Goal: Task Accomplishment & Management: Use online tool/utility

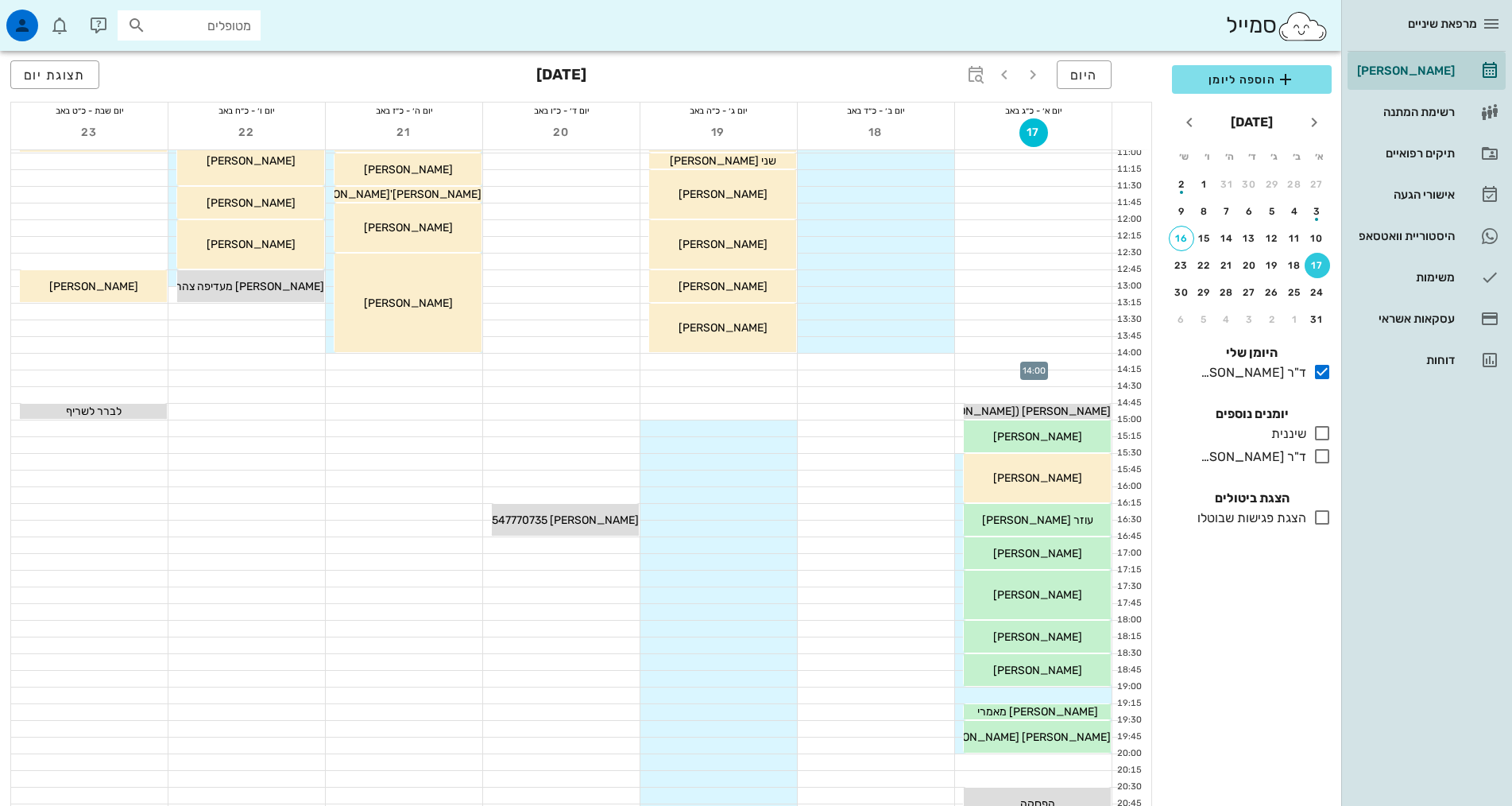
scroll to position [331, 0]
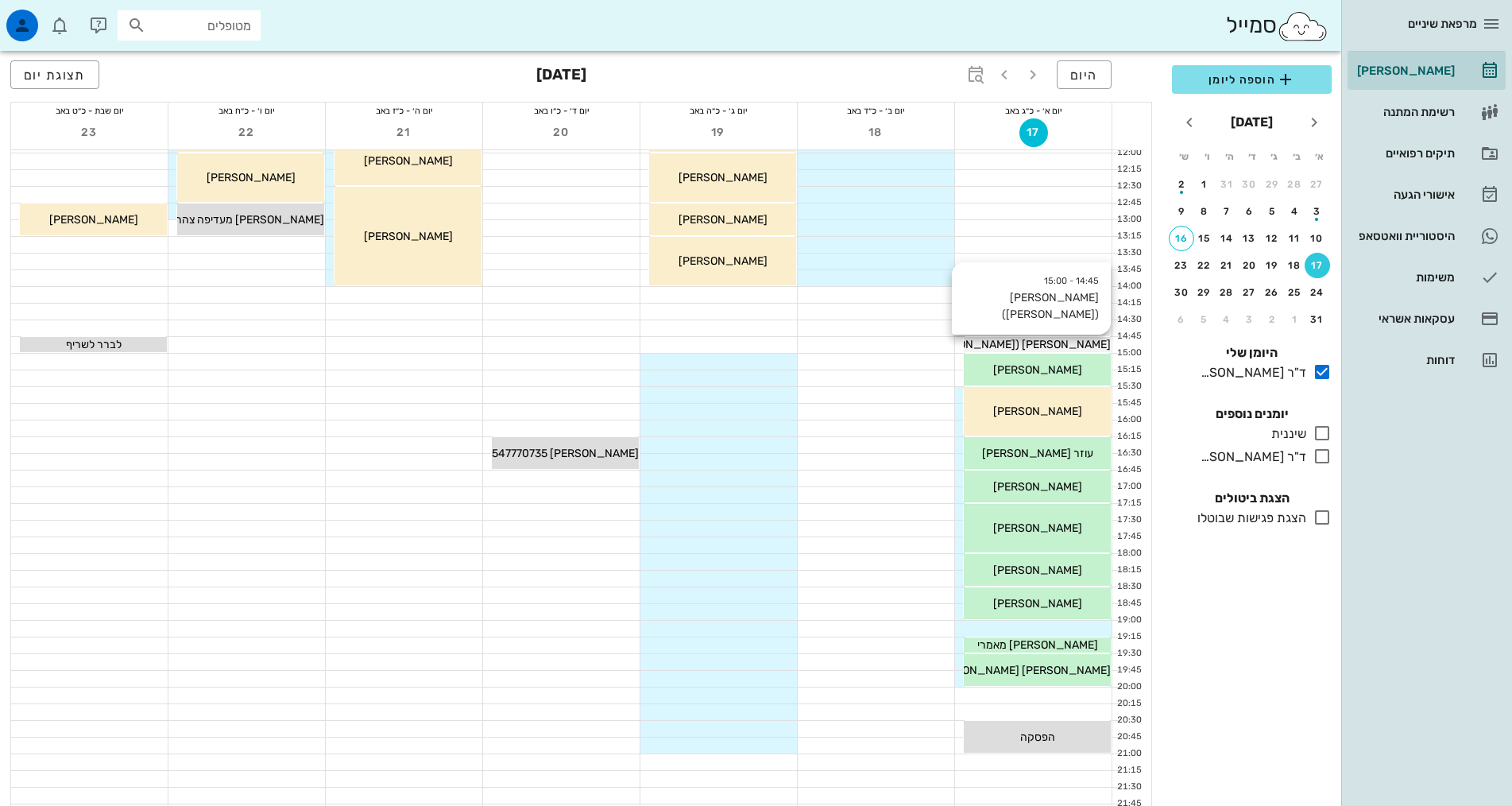
click at [1089, 346] on div "[PERSON_NAME] ([PERSON_NAME])" at bounding box center [1038, 344] width 147 height 16
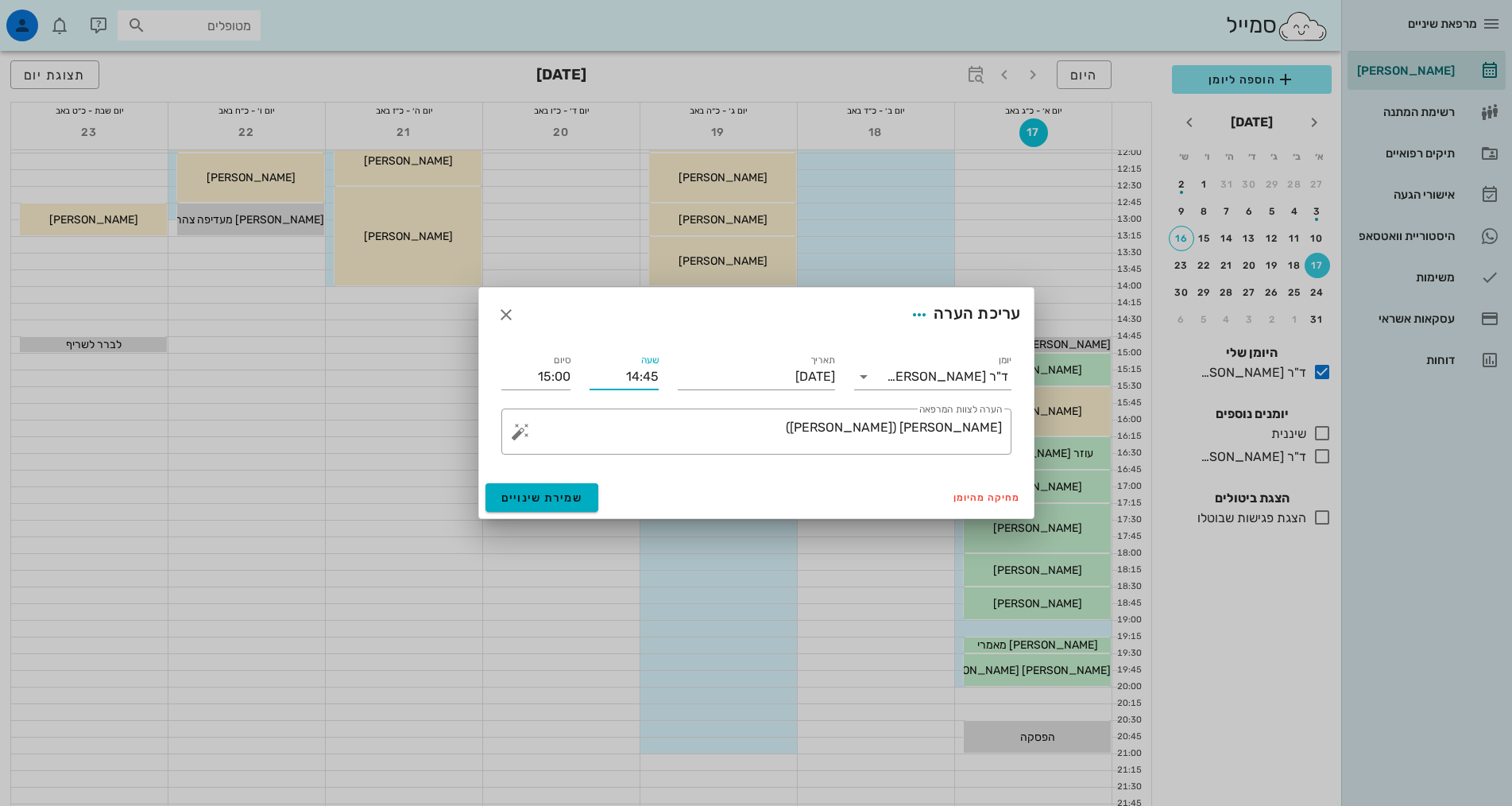
click at [634, 375] on input "14:45" at bounding box center [624, 377] width 69 height 25
click at [641, 453] on div "14:30" at bounding box center [624, 452] width 43 height 13
type input "14:30"
type input "14:45"
click at [569, 499] on span "שמירת שינויים" at bounding box center [542, 497] width 81 height 14
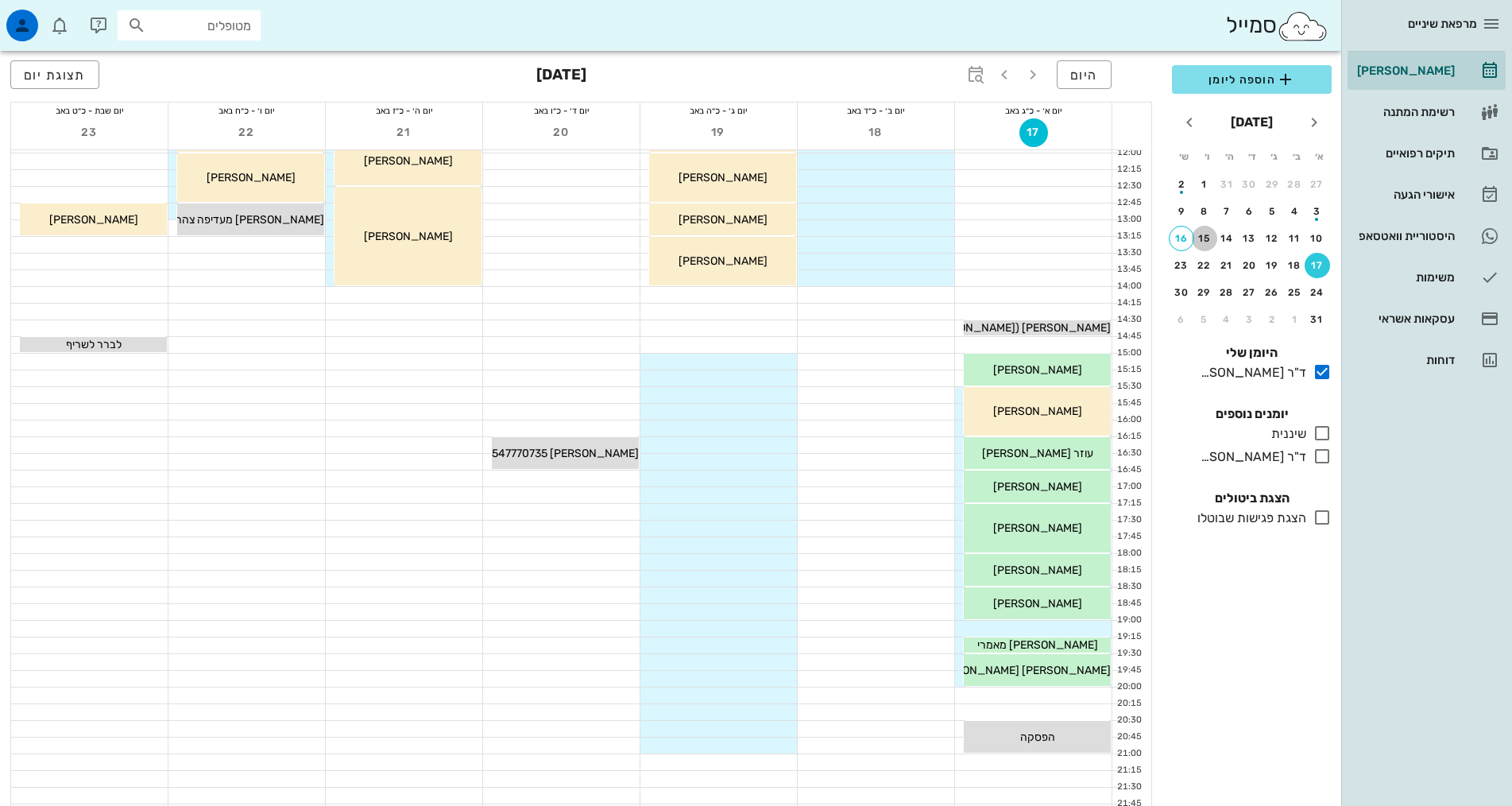
click at [1211, 237] on div "15" at bounding box center [1205, 238] width 25 height 11
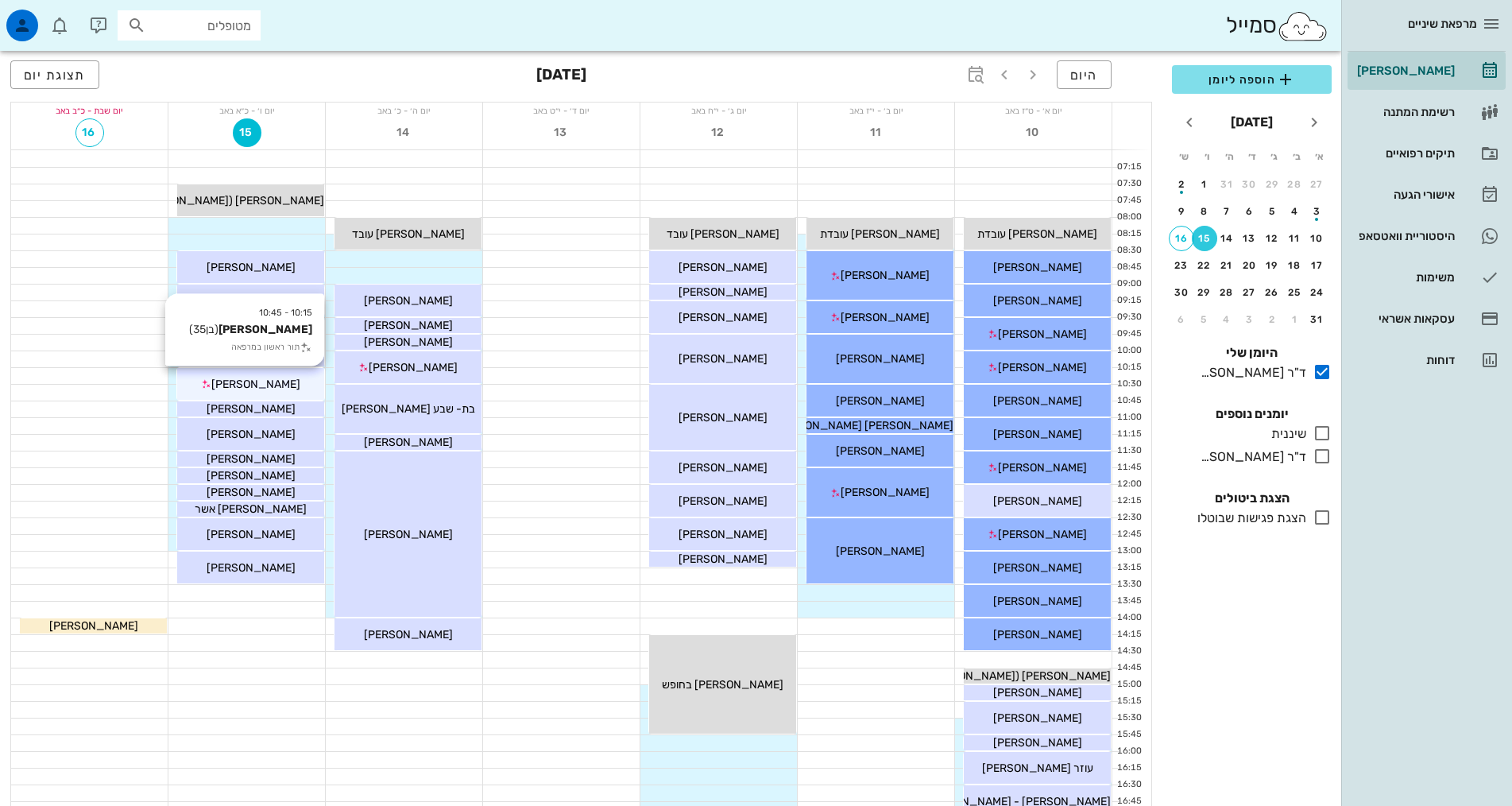
click at [263, 378] on span "[PERSON_NAME]" at bounding box center [255, 384] width 89 height 14
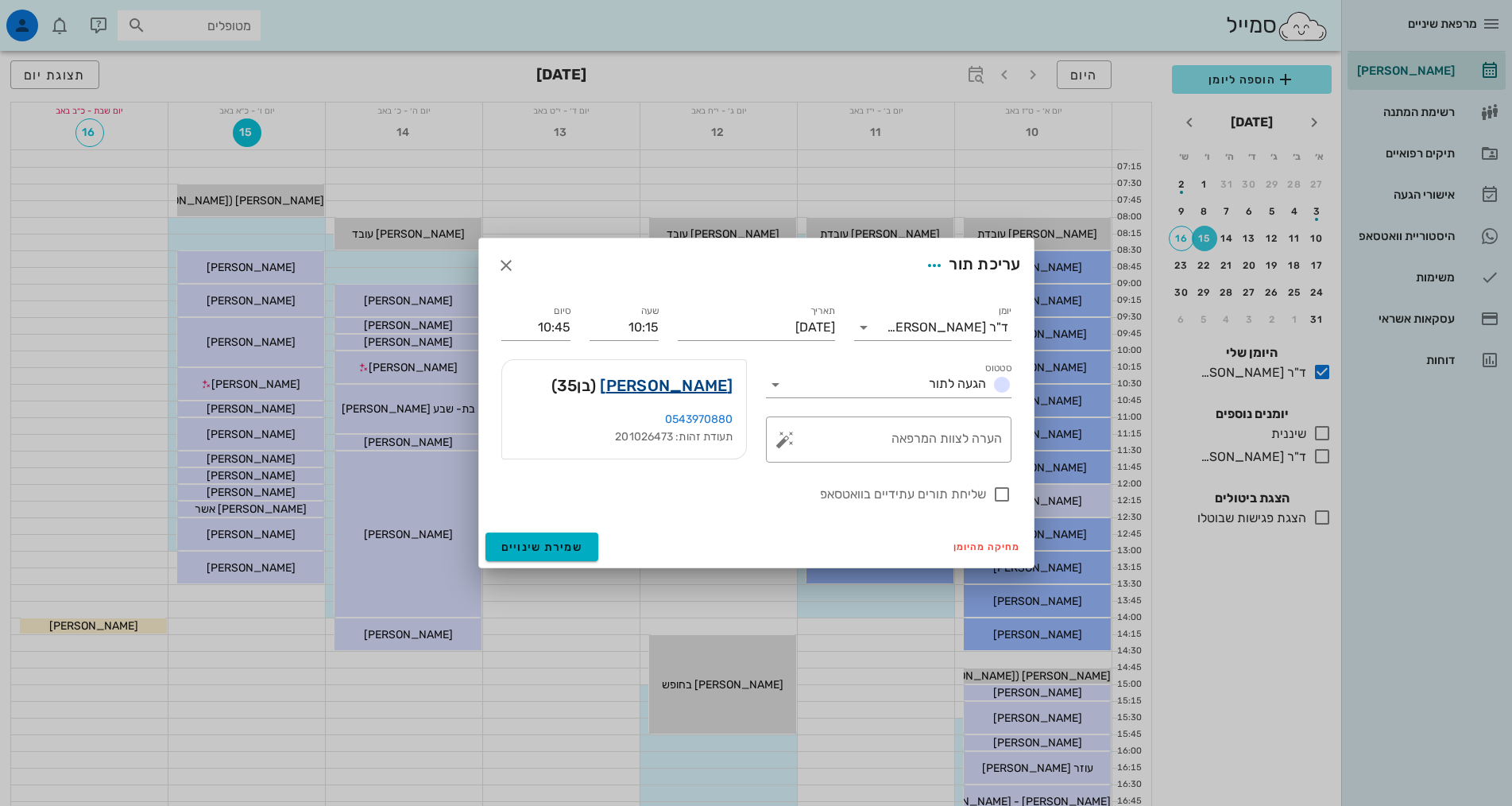
click at [712, 385] on link "[PERSON_NAME]" at bounding box center [666, 386] width 133 height 25
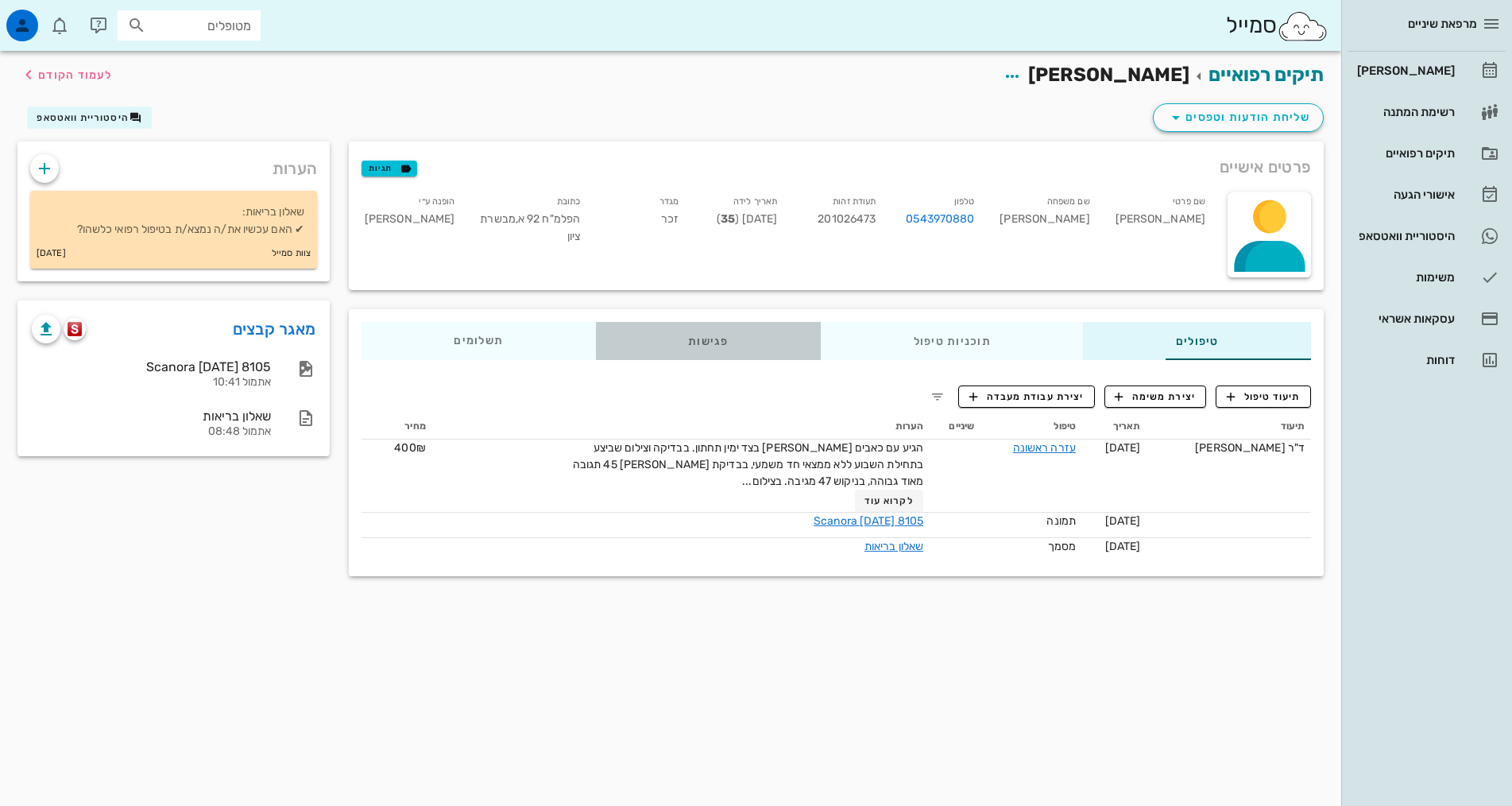
click at [660, 341] on div "פגישות" at bounding box center [708, 341] width 225 height 38
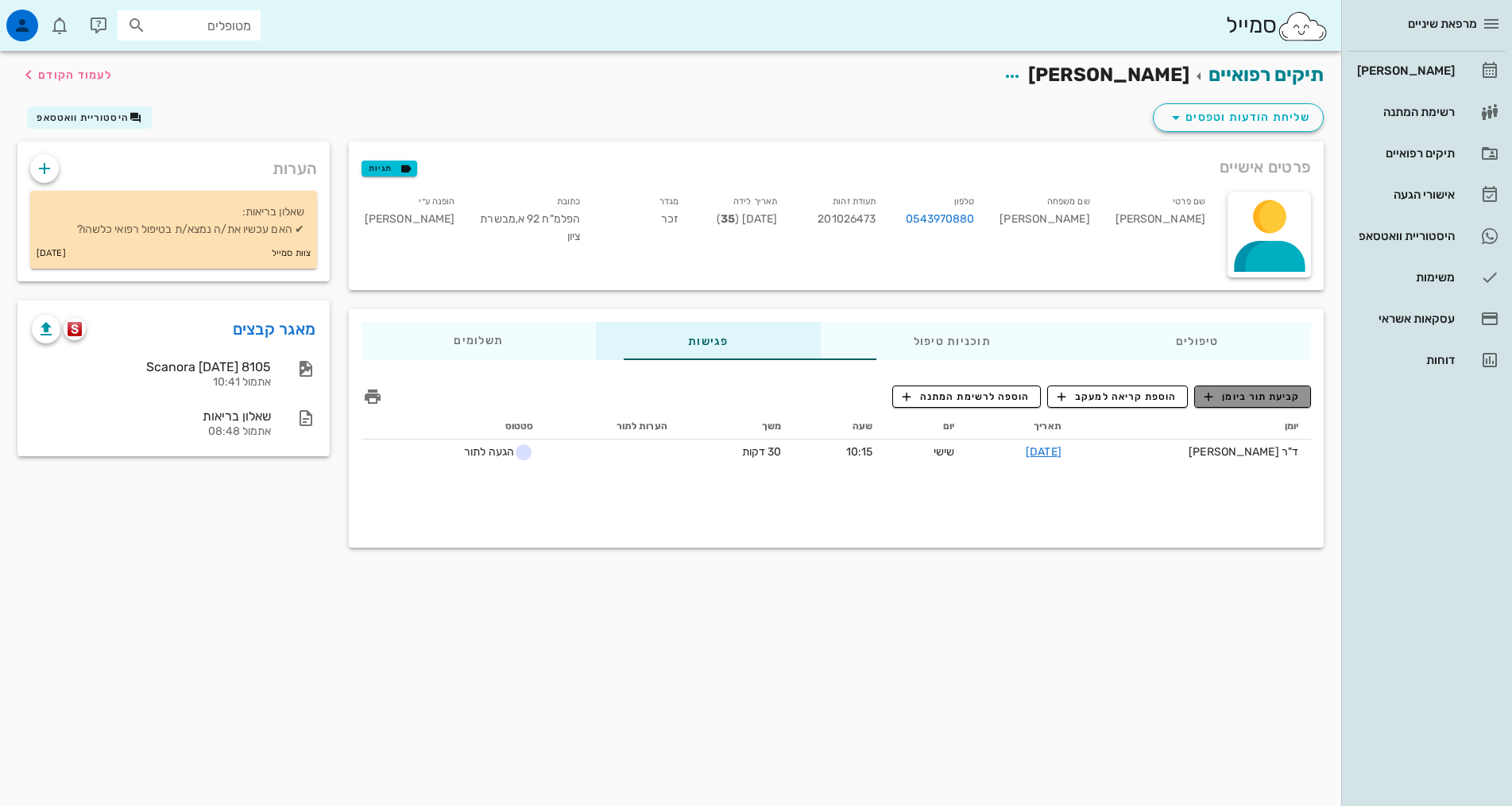
click at [1255, 402] on span "קביעת תור ביומן" at bounding box center [1252, 397] width 95 height 14
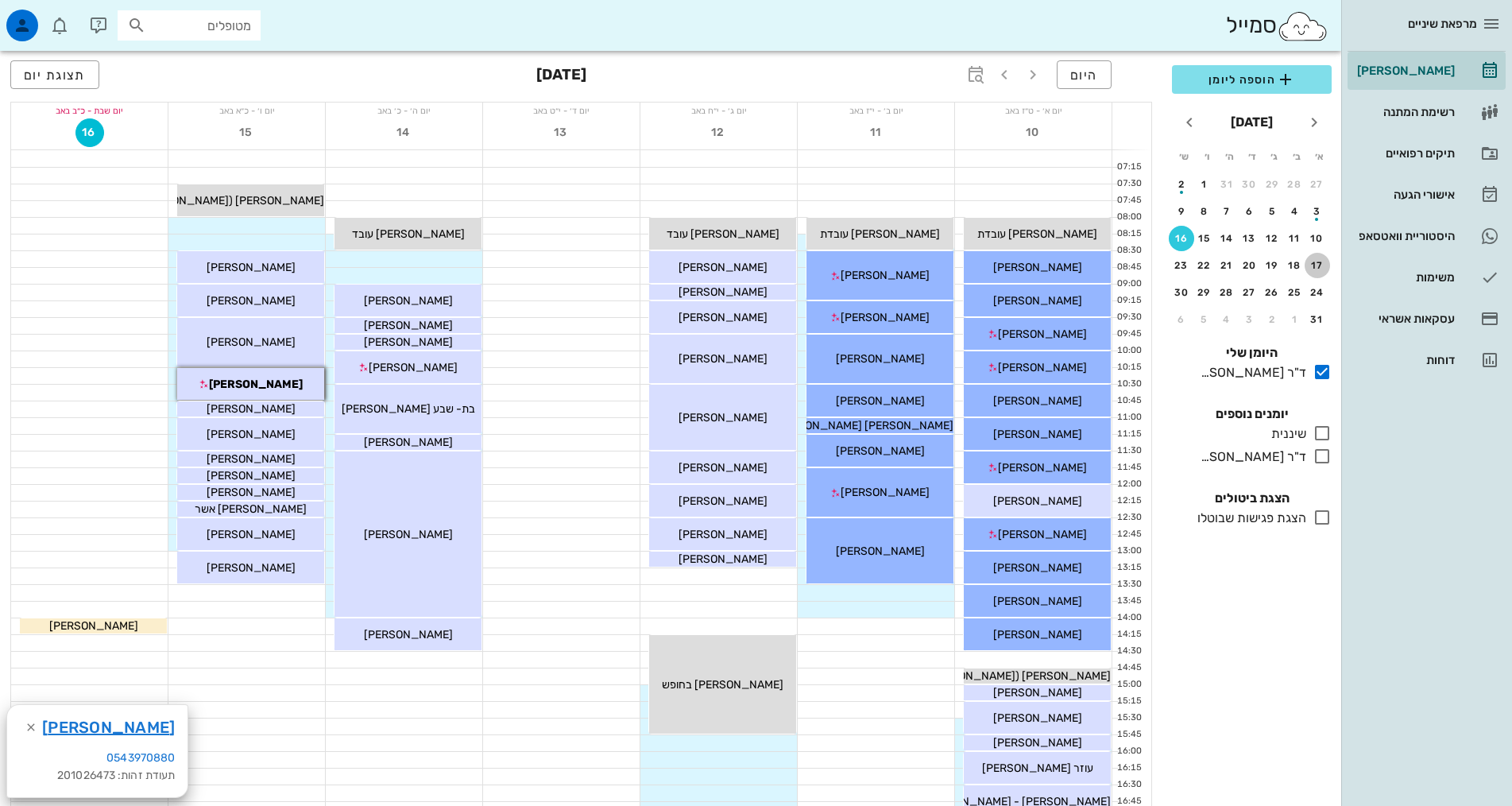
click at [1318, 263] on div "17" at bounding box center [1317, 265] width 25 height 11
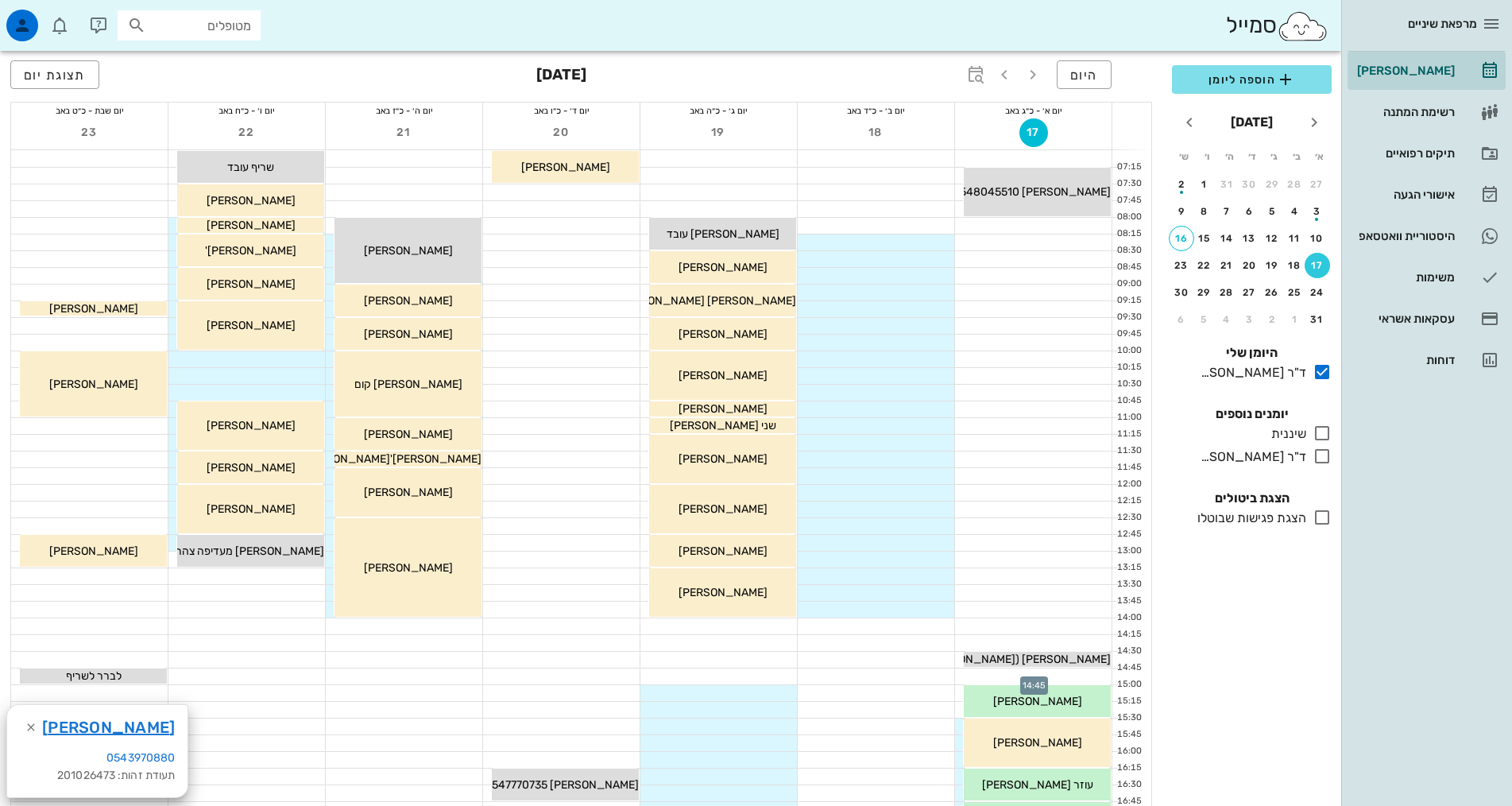
click at [1082, 677] on div at bounding box center [1033, 676] width 157 height 16
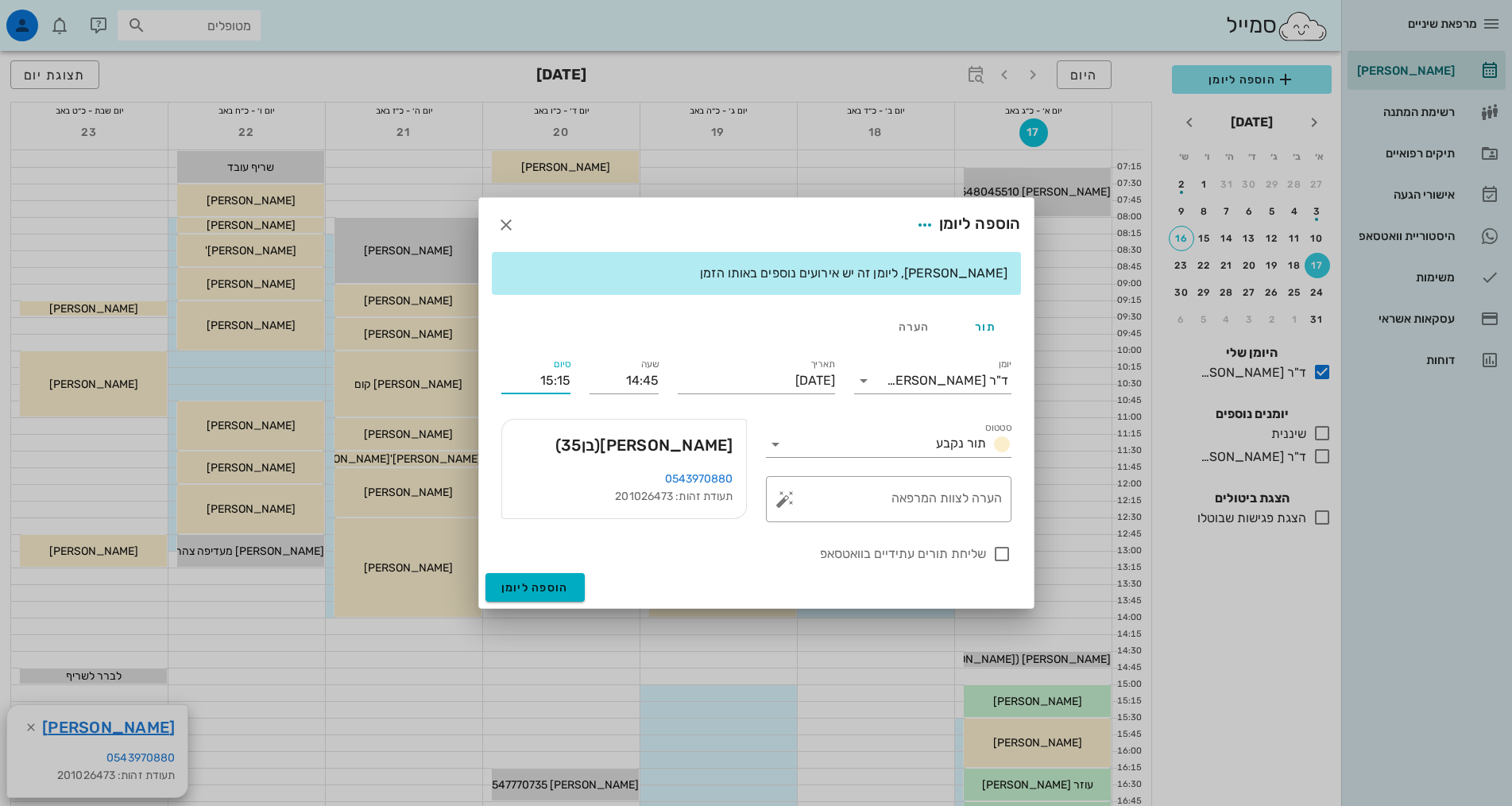
click at [555, 379] on input "15:15" at bounding box center [536, 380] width 69 height 25
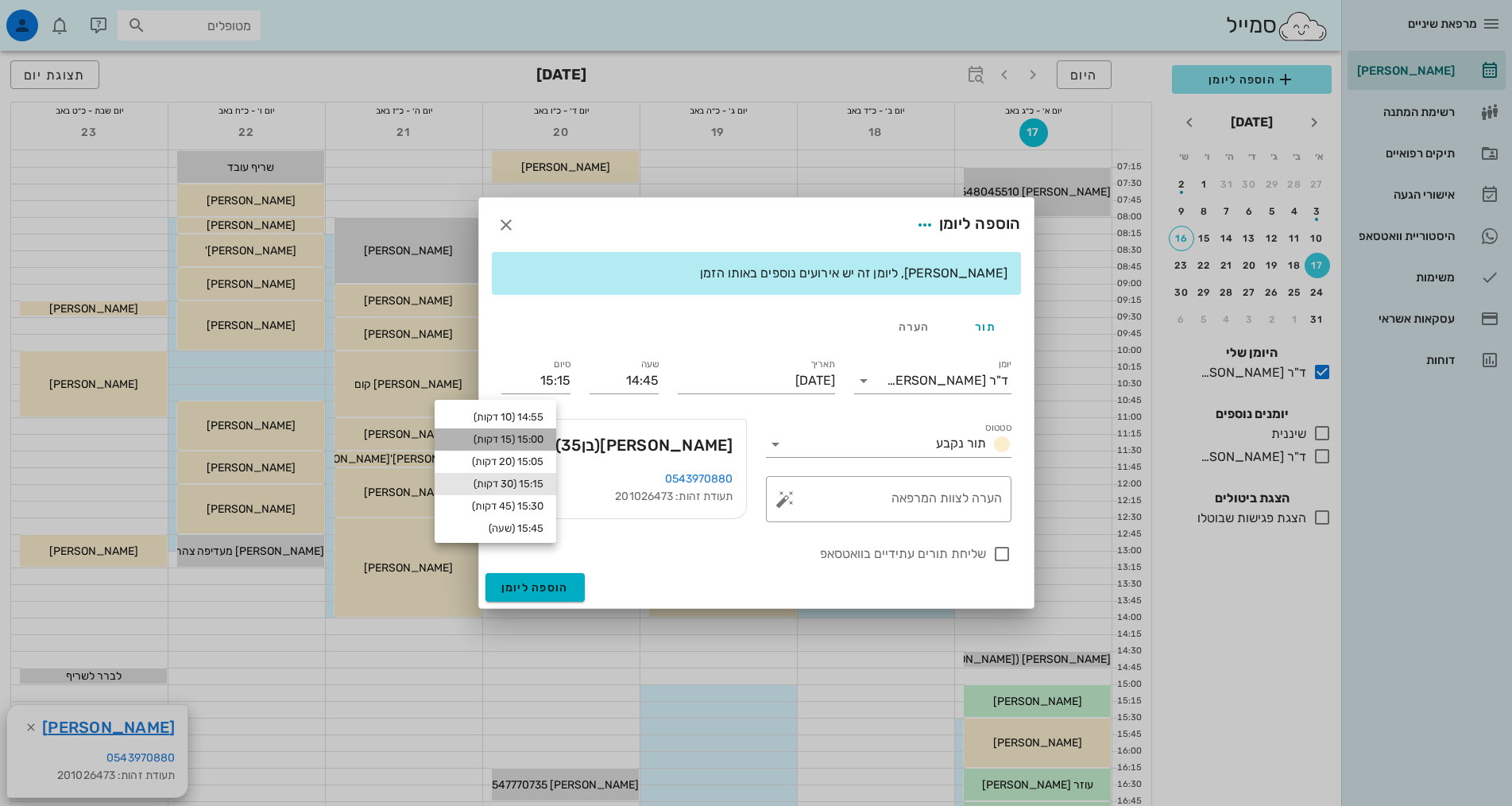
click at [539, 439] on div "15:00 (15 דקות)" at bounding box center [495, 439] width 96 height 13
type input "15:00"
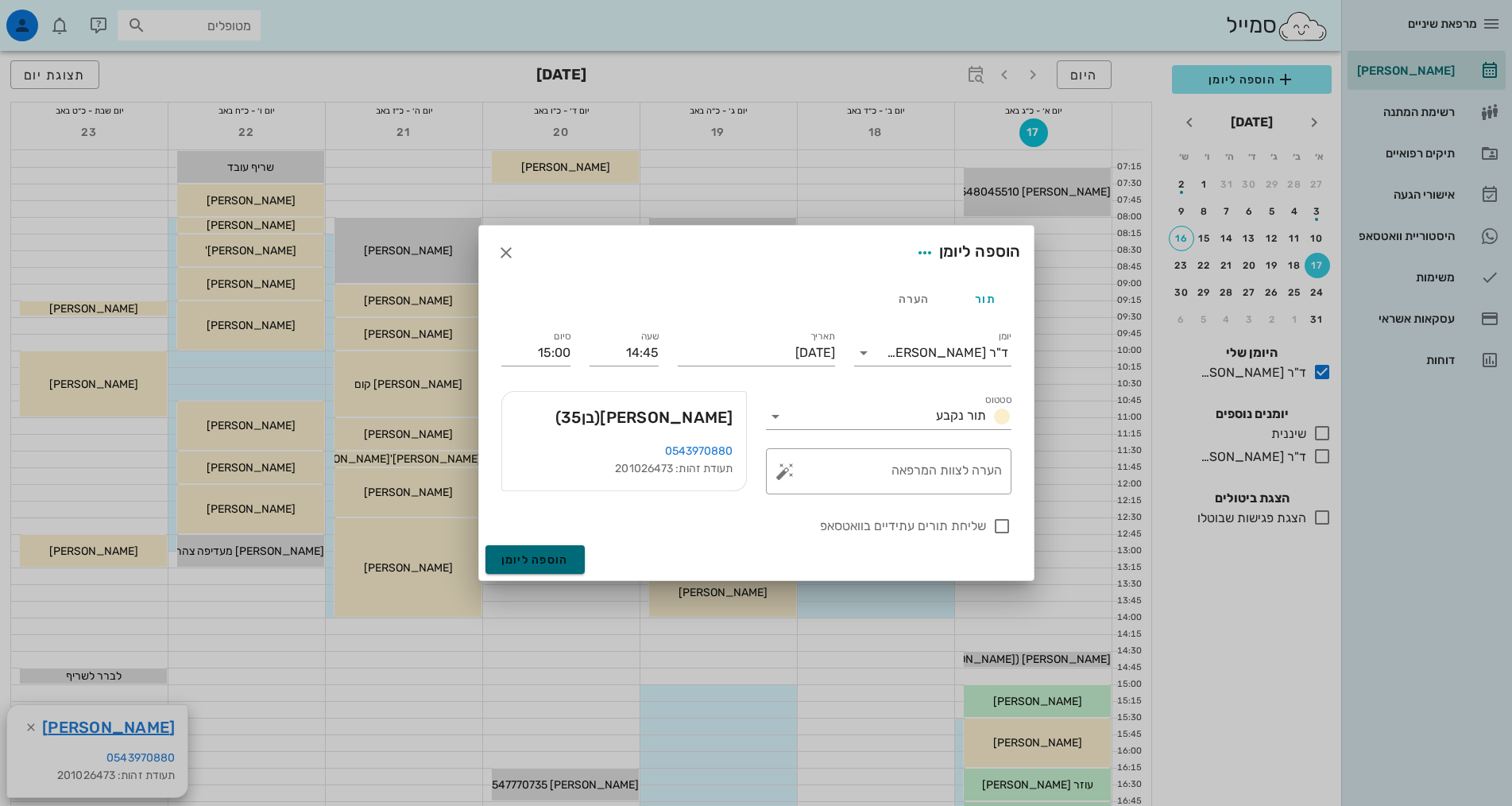
click at [555, 553] on span "הוספה ליומן" at bounding box center [535, 560] width 68 height 14
